Goal: Go to known website: Go to known website

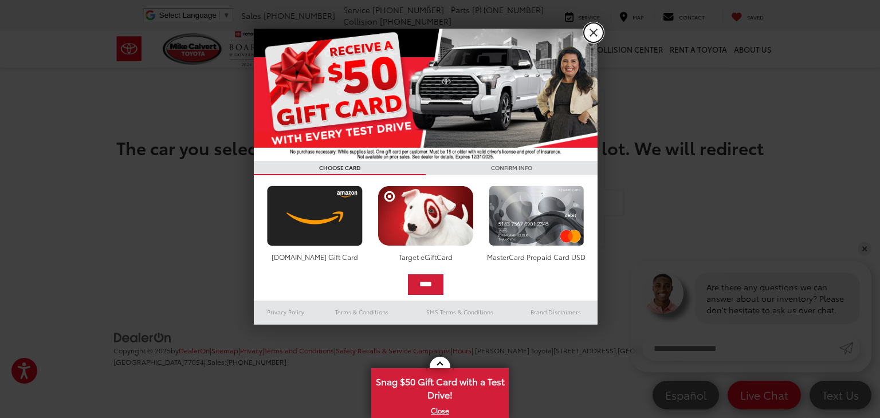
click at [590, 30] on link "X" at bounding box center [593, 32] width 19 height 19
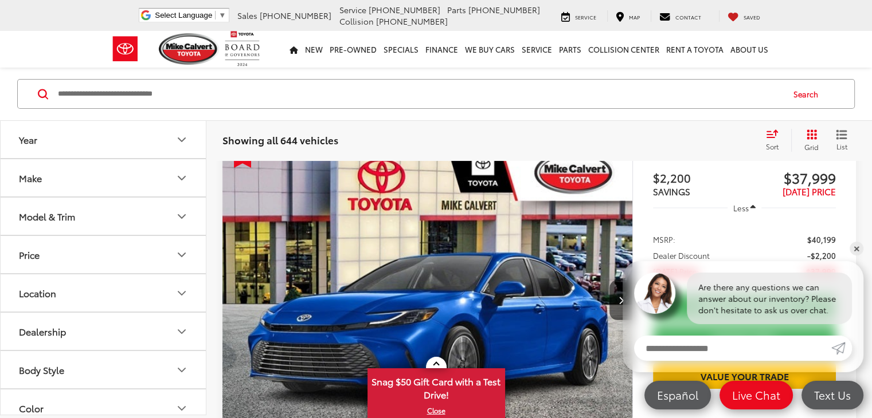
scroll to position [94, 0]
click at [854, 249] on link "✕" at bounding box center [856, 249] width 14 height 14
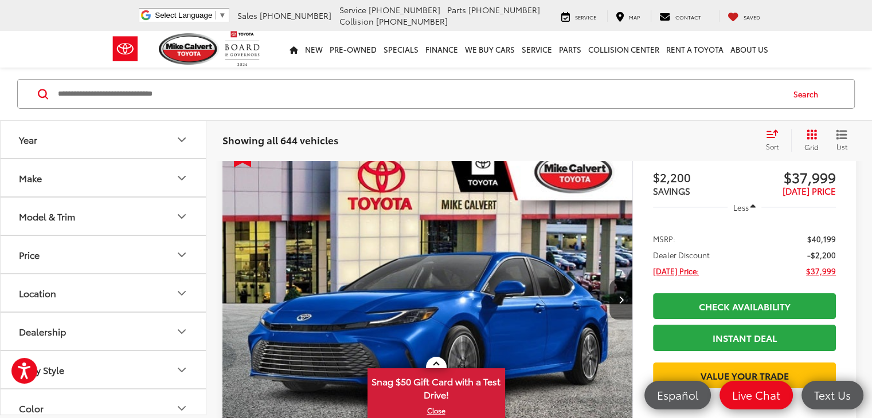
scroll to position [93, 0]
